Goal: Task Accomplishment & Management: Complete application form

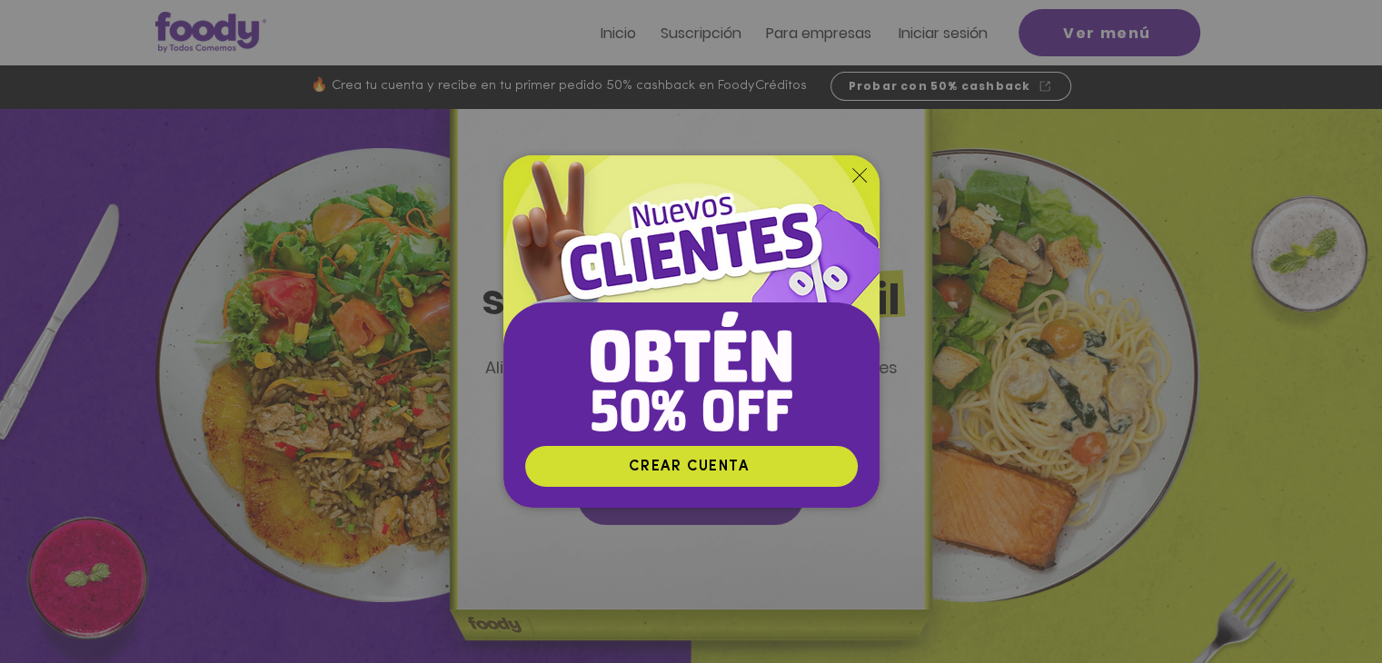
click at [854, 164] on img "Nuevos suscriptores 50% off" at bounding box center [691, 300] width 376 height 290
click at [854, 168] on icon "Volver al sitio" at bounding box center [859, 175] width 15 height 15
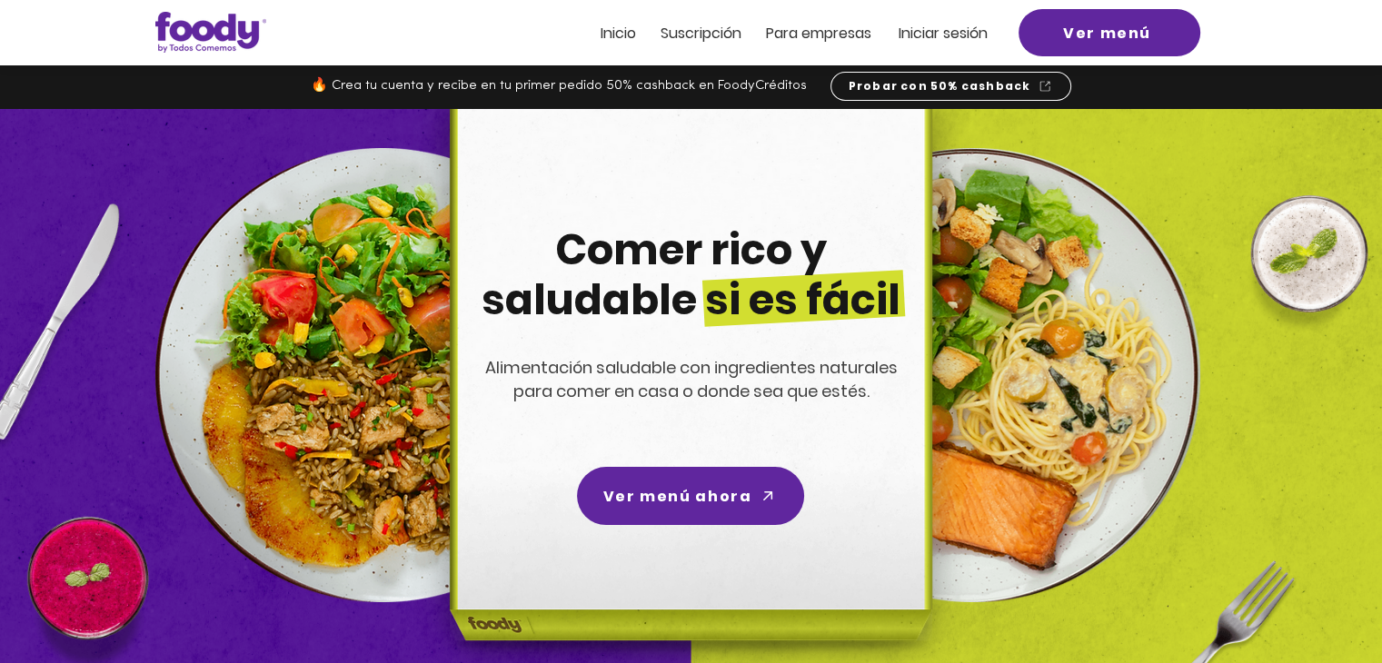
click at [836, 34] on span "ra empresas" at bounding box center [827, 33] width 88 height 21
click at [803, 32] on span "ra empresas" at bounding box center [827, 33] width 88 height 21
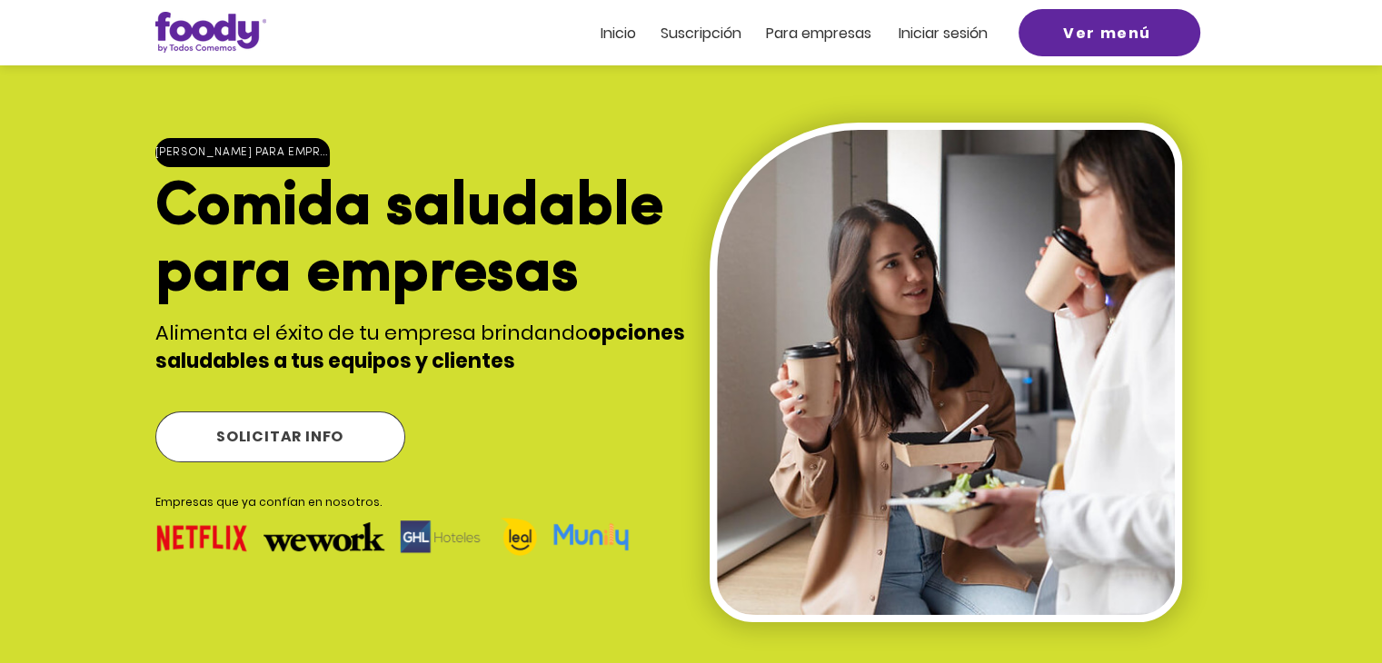
click at [273, 421] on span "SOLICITAR INFO" at bounding box center [280, 437] width 248 height 49
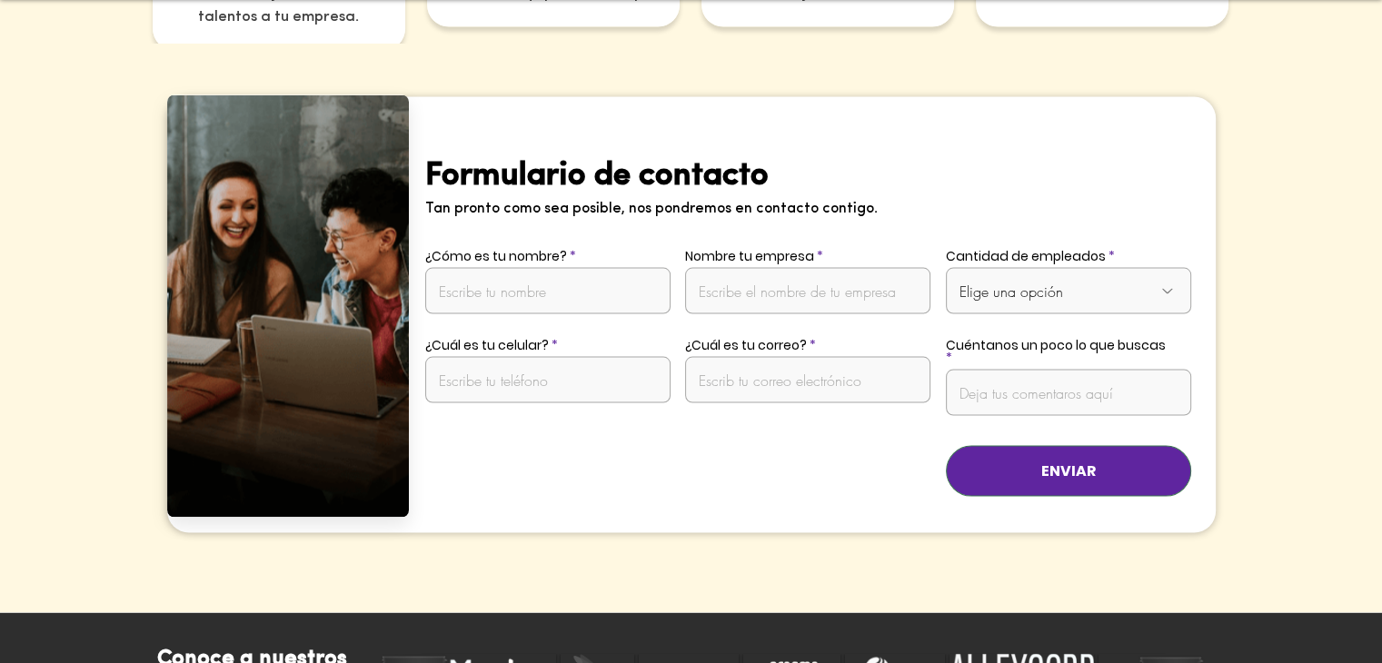
scroll to position [3578, 0]
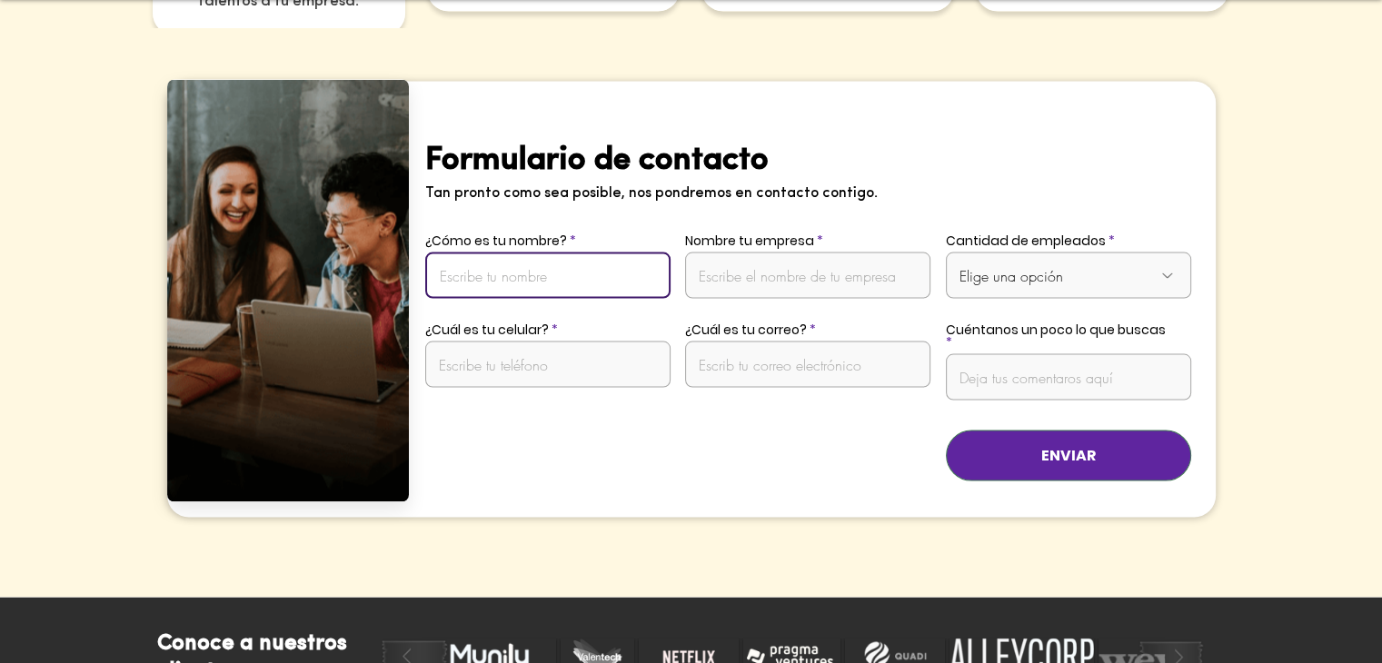
click at [571, 260] on input "¿Cómo es tu nombre?" at bounding box center [547, 276] width 245 height 46
type input "[PERSON_NAME]"
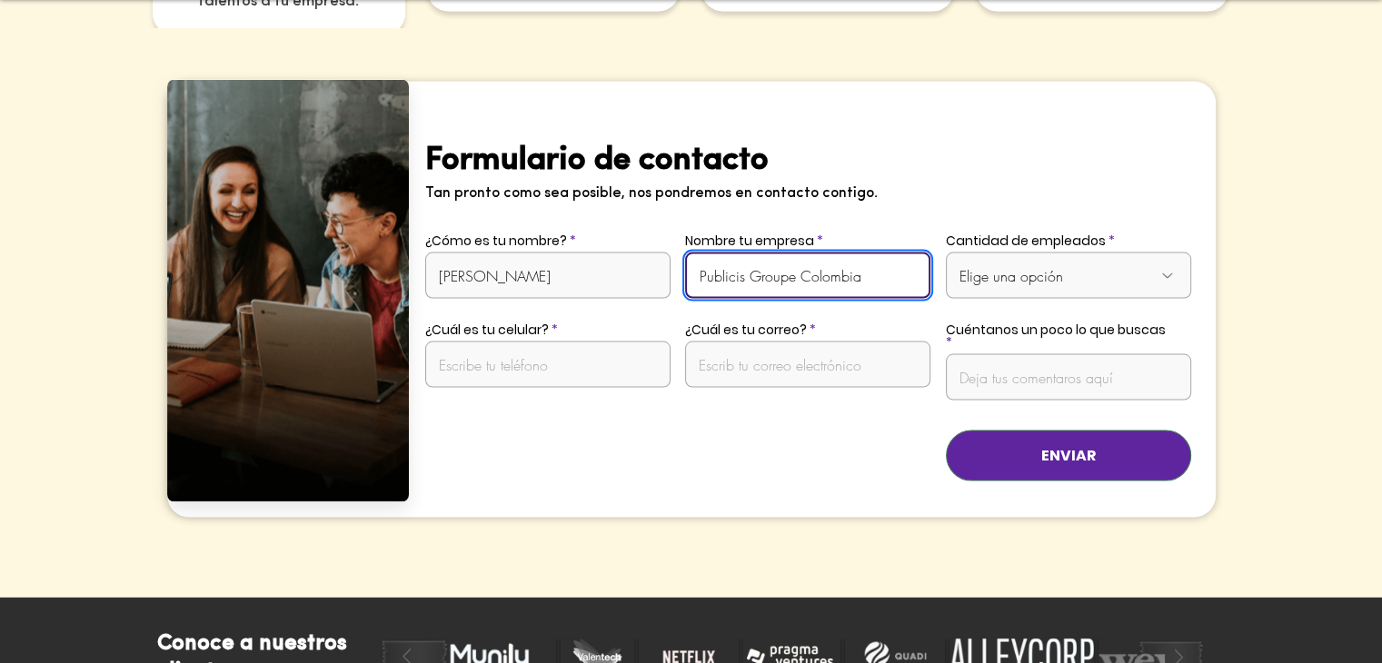
type input "Publicis Groupe Colombia"
click at [943, 247] on div "Presentación de diapositivas" at bounding box center [812, 299] width 806 height 435
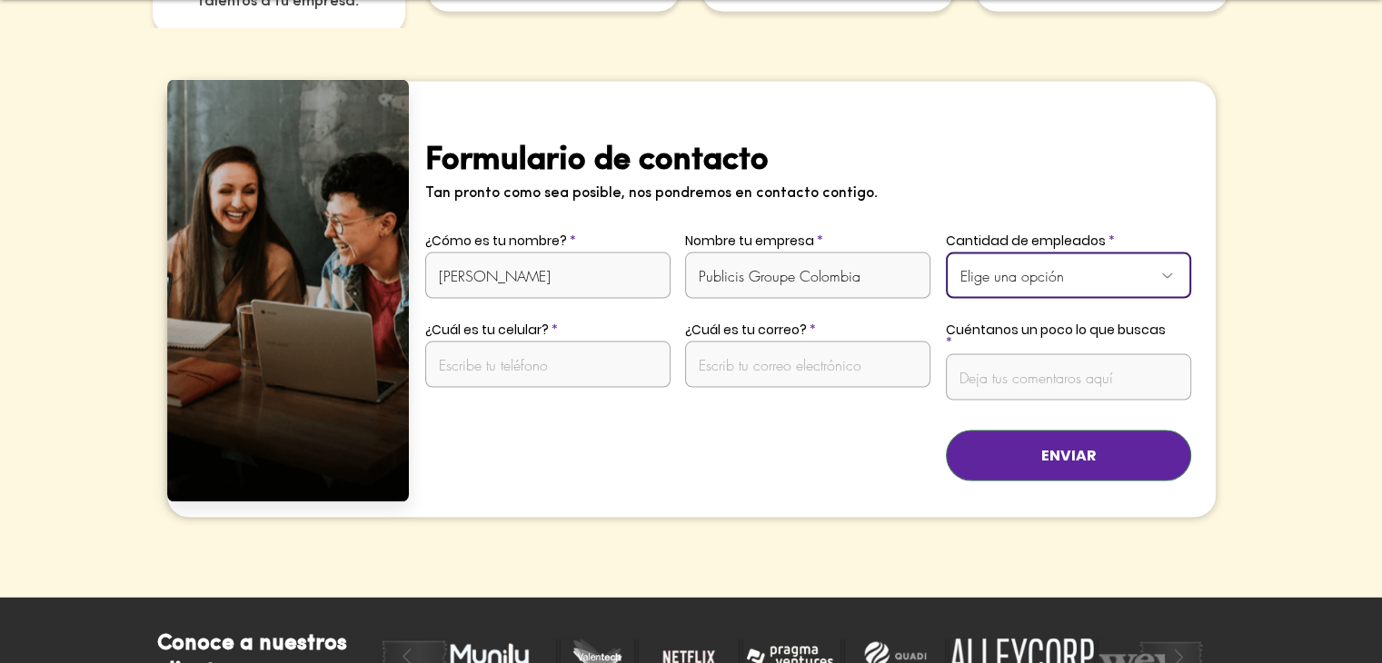
click at [985, 253] on select "Elige una opción De 1 a 10 empleados De 11 a 20 empleados De 21 a 50 empleados …" at bounding box center [1068, 276] width 245 height 46
select select "Más de 50 empleados"
click at [946, 253] on select "Elige una opción De 1 a 10 empleados De 11 a 20 empleados De 21 a 50 empleados …" at bounding box center [1068, 276] width 245 height 46
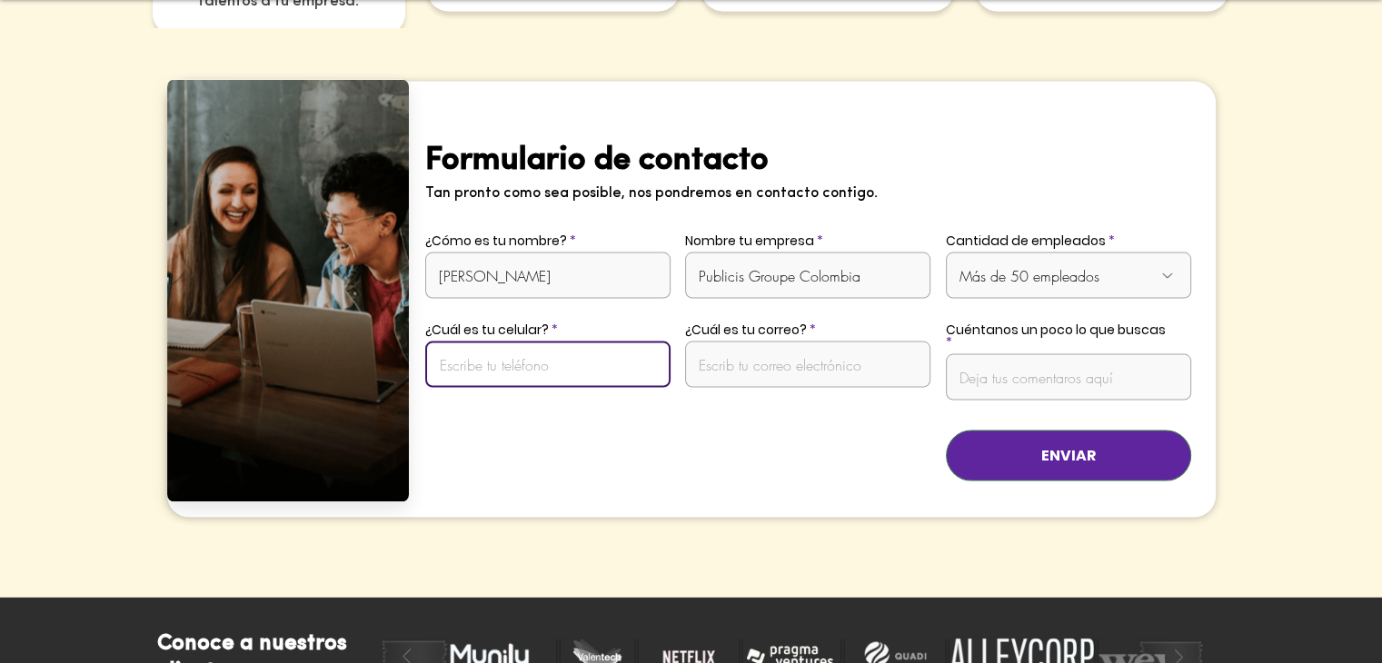
click at [617, 342] on input "¿Cuál es tu celular?" at bounding box center [547, 365] width 245 height 46
type input "3168686055"
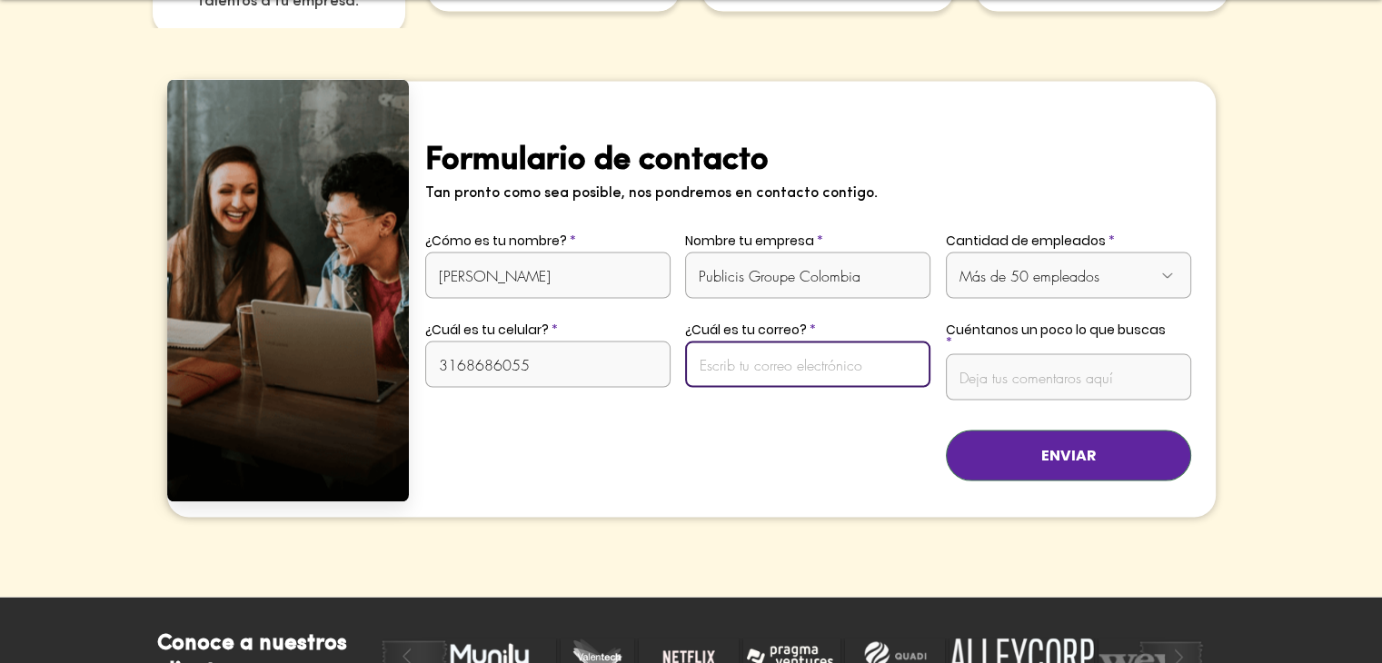
click at [767, 342] on input "¿Cuál es tu correo?" at bounding box center [807, 365] width 245 height 46
click at [822, 140] on h2 "Formulario de contacto" at bounding box center [720, 160] width 590 height 40
click at [762, 342] on input "¿Cuál es tu correo?" at bounding box center [807, 365] width 245 height 46
paste input "[PERSON_NAME][EMAIL_ADDRESS][PERSON_NAME][DOMAIN_NAME]"
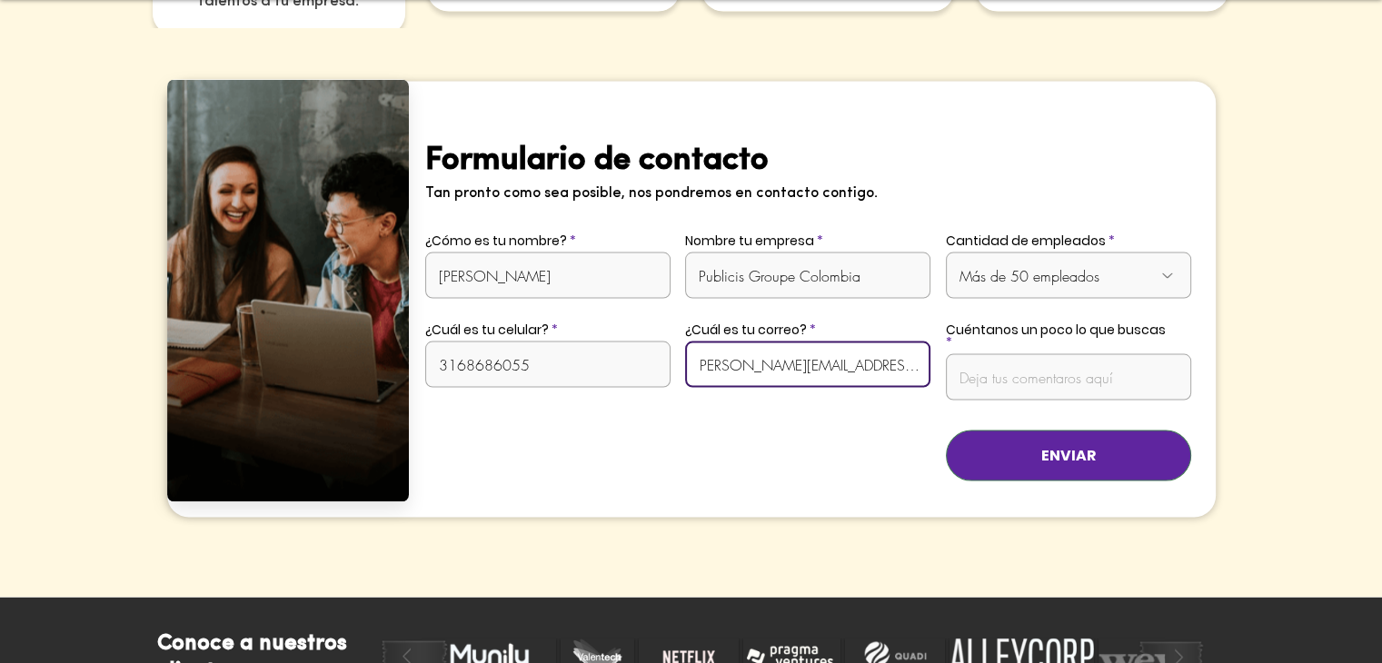
type input "[PERSON_NAME][EMAIL_ADDRESS][PERSON_NAME][DOMAIN_NAME]"
click at [967, 140] on h2 "Formulario de contacto" at bounding box center [720, 160] width 590 height 40
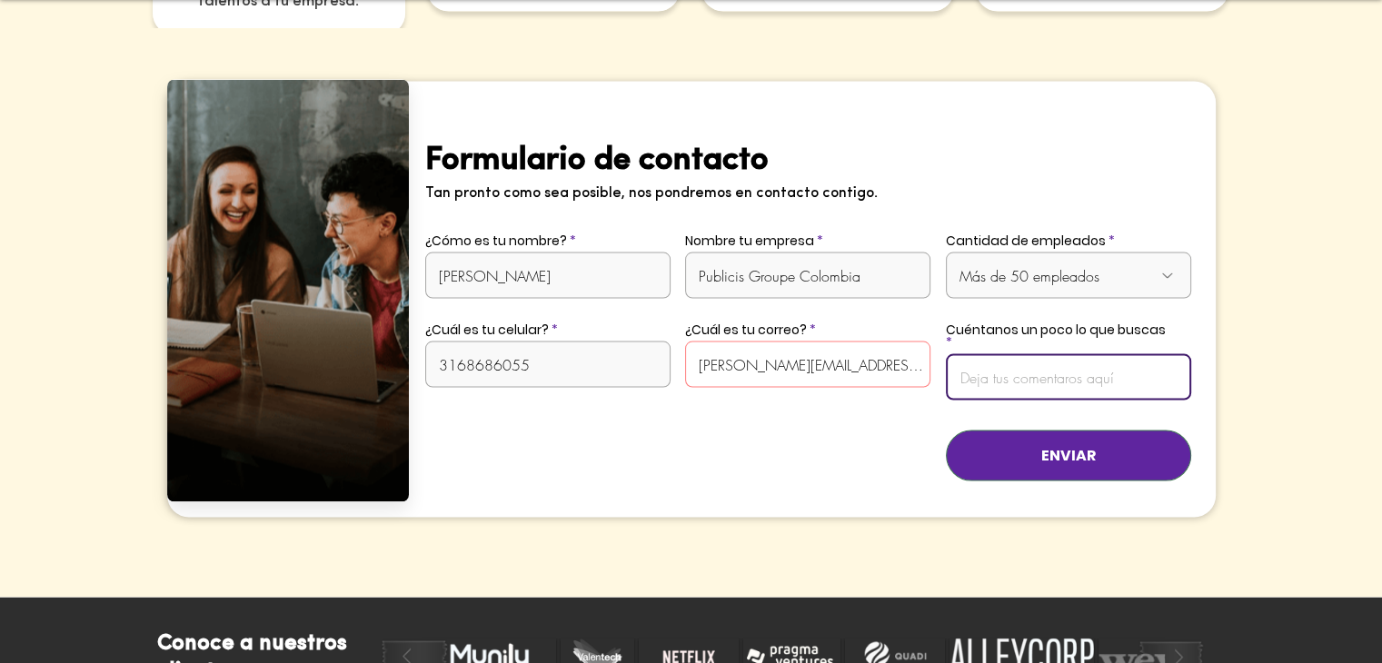
click at [1007, 354] on input "Cuéntanos un poco lo que buscas" at bounding box center [1068, 377] width 245 height 46
click at [1029, 140] on div "Presentación de diapositivas" at bounding box center [812, 299] width 806 height 435
click at [1016, 354] on input "Cuéntanos un poco lo que buscas" at bounding box center [1068, 377] width 245 height 46
click at [1012, 140] on h2 "Formulario de contacto" at bounding box center [720, 160] width 590 height 40
click at [992, 354] on input "Cuéntanos un poco lo que buscas" at bounding box center [1068, 377] width 245 height 46
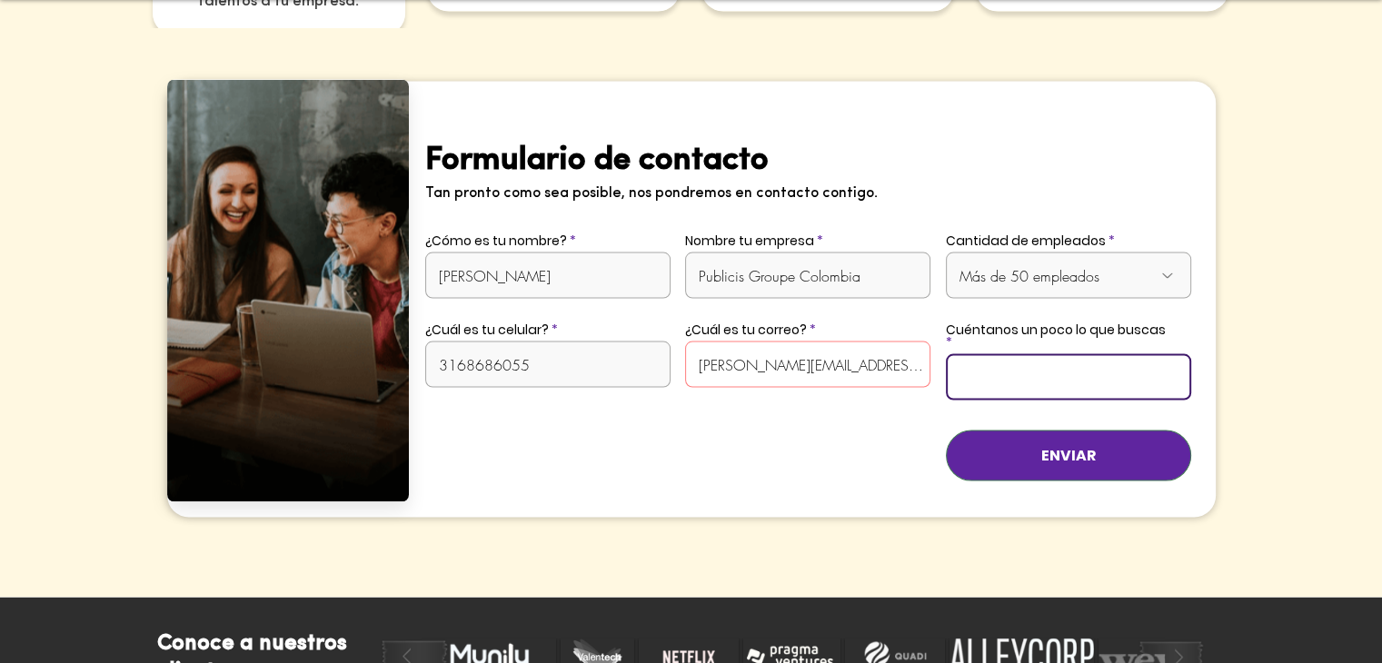
scroll to position [0, 471]
type input "Quisiera conocer planes empresariales para nuestros empleados, contamos con apr…"
click at [946, 431] on button "ENVIAR" at bounding box center [1068, 456] width 245 height 51
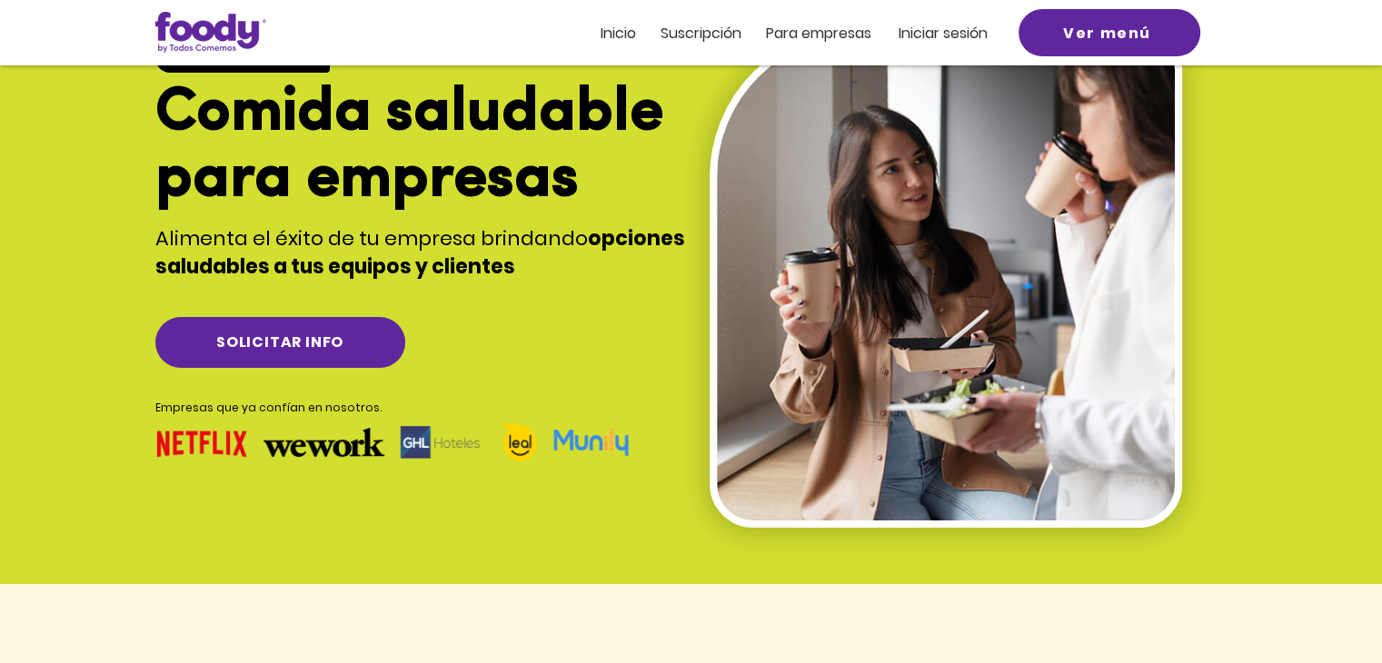
scroll to position [0, 0]
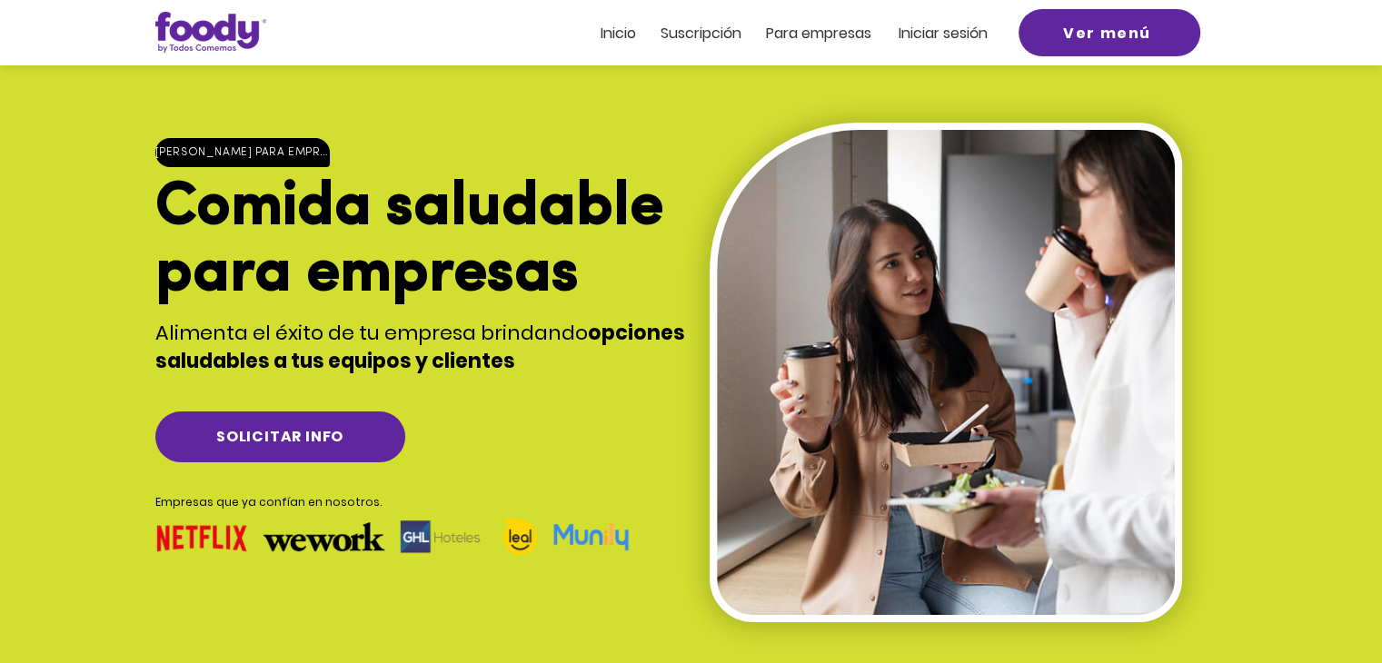
click at [982, 227] on img "main content" at bounding box center [946, 372] width 458 height 485
click at [531, 278] on span "Comida saludable para empresas" at bounding box center [409, 241] width 508 height 127
drag, startPoint x: 603, startPoint y: 281, endPoint x: 164, endPoint y: 220, distance: 442.3
click at [164, 220] on h1 "Comida saludable para empresas" at bounding box center [434, 239] width 559 height 133
copy span "Comida saludable para empresas"
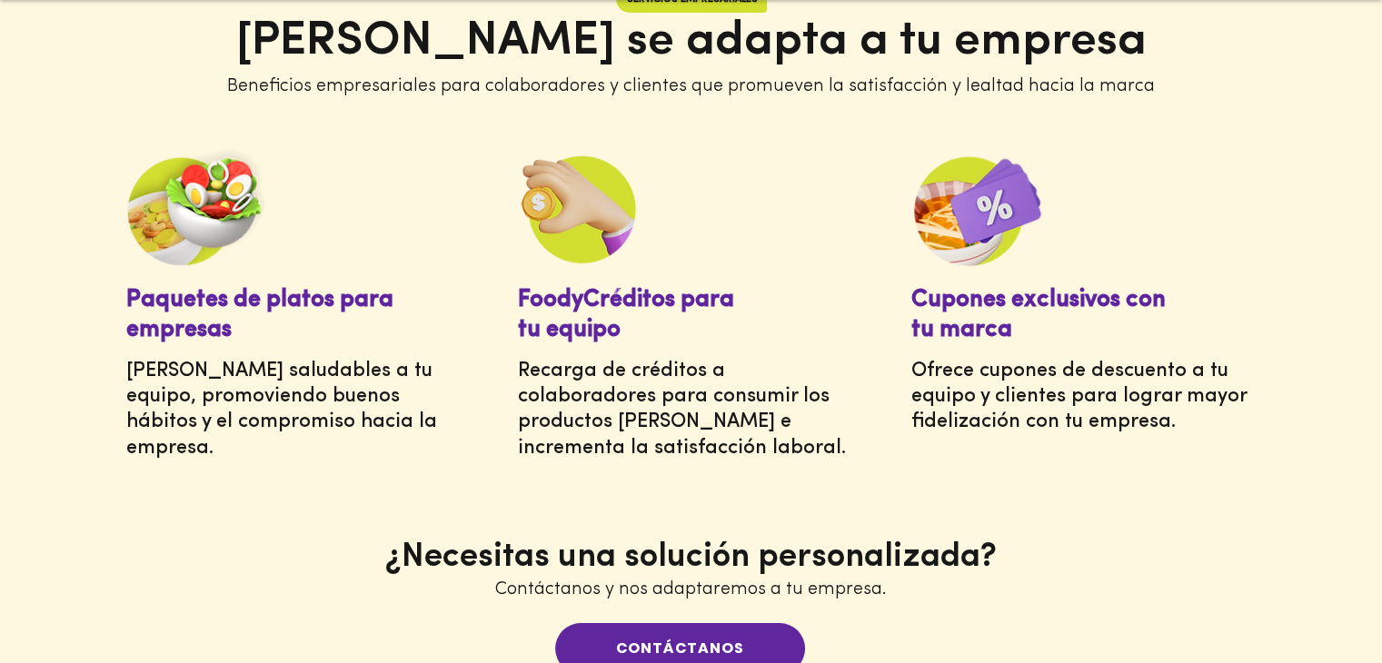
scroll to position [818, 0]
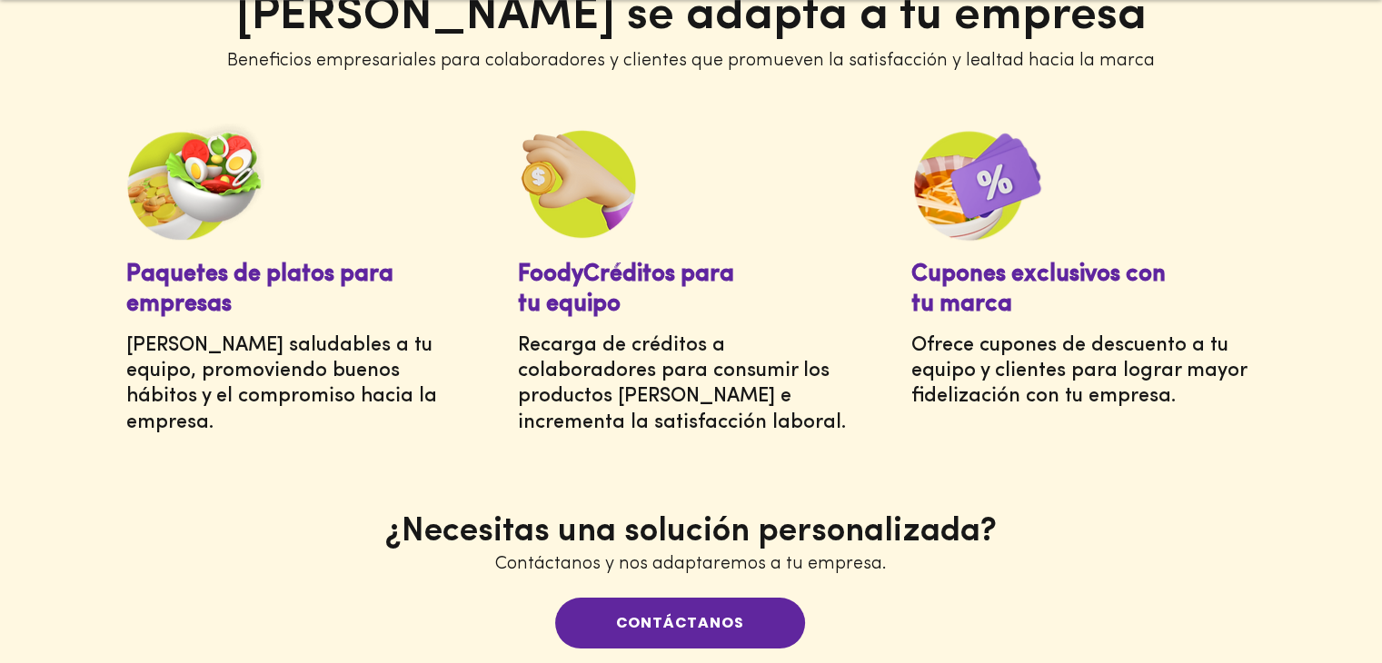
click at [1184, 237] on div at bounding box center [691, 292] width 1382 height 863
click at [1236, 208] on div at bounding box center [691, 292] width 1382 height 863
